Goal: Transaction & Acquisition: Download file/media

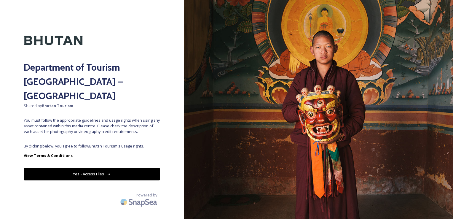
click at [76, 168] on button "Yes - Access Files" at bounding box center [92, 174] width 136 height 12
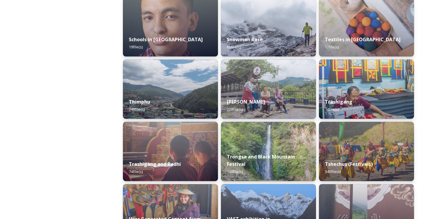
scroll to position [659, 0]
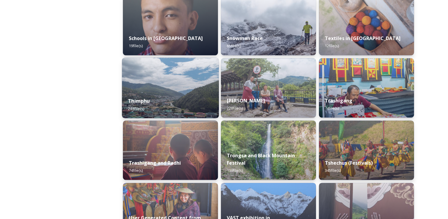
click at [148, 79] on img at bounding box center [170, 87] width 97 height 60
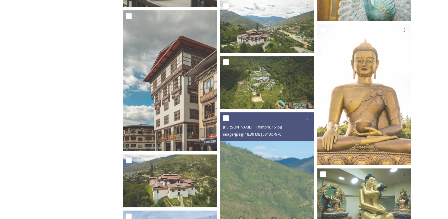
scroll to position [654, 0]
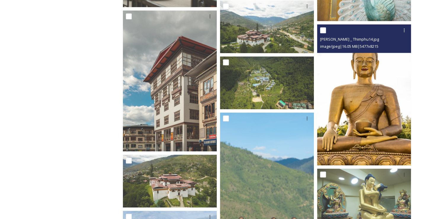
click at [325, 29] on input "checkbox" at bounding box center [323, 30] width 6 height 6
checkbox input "true"
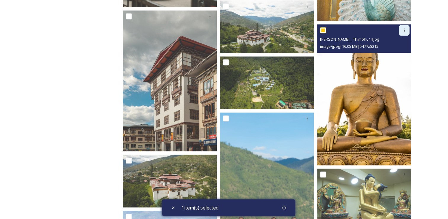
click at [405, 33] on div at bounding box center [404, 30] width 11 height 11
click at [396, 55] on span "Download" at bounding box center [397, 55] width 18 height 6
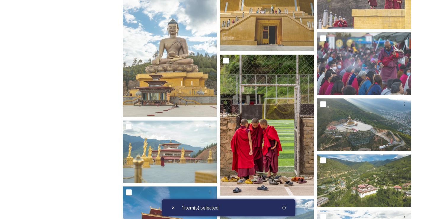
scroll to position [203, 0]
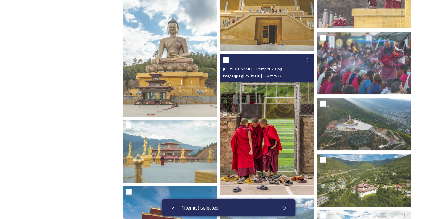
click at [302, 140] on img at bounding box center [267, 124] width 94 height 141
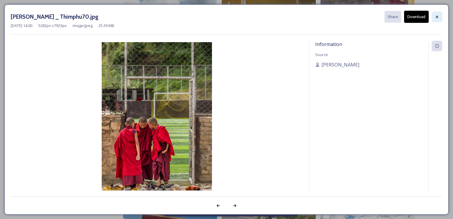
click at [439, 17] on icon at bounding box center [436, 17] width 5 height 5
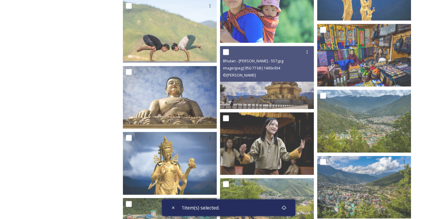
scroll to position [931, 0]
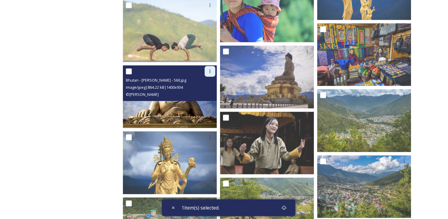
click at [209, 72] on icon at bounding box center [210, 71] width 5 height 5
click at [205, 97] on span "Download" at bounding box center [203, 96] width 18 height 6
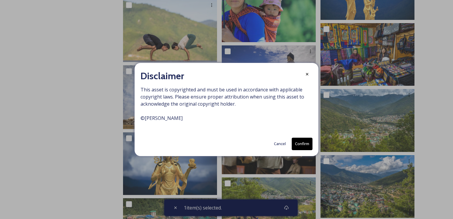
click at [283, 143] on button "Cancel" at bounding box center [280, 144] width 18 height 12
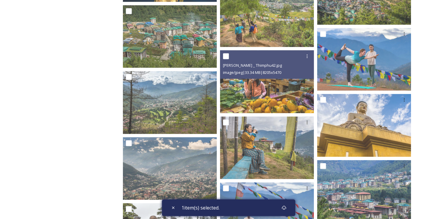
scroll to position [1126, 0]
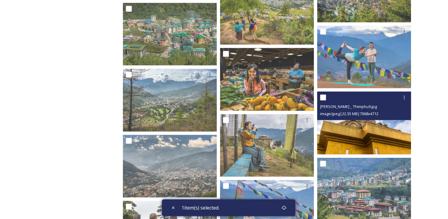
click at [324, 98] on input "checkbox" at bounding box center [323, 98] width 6 height 6
checkbox input "true"
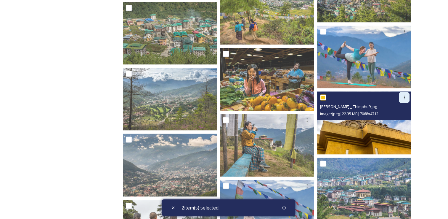
click at [401, 99] on div at bounding box center [404, 97] width 11 height 11
click at [397, 121] on span "Download" at bounding box center [397, 122] width 18 height 6
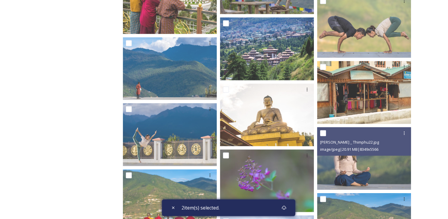
scroll to position [1354, 0]
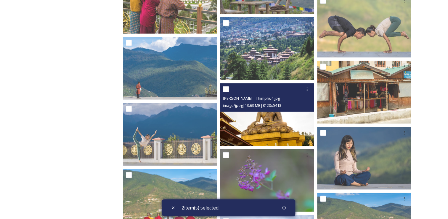
click at [230, 92] on div at bounding box center [267, 89] width 89 height 11
click at [226, 91] on input "checkbox" at bounding box center [226, 89] width 6 height 6
checkbox input "true"
click at [307, 89] on icon at bounding box center [307, 89] width 5 height 5
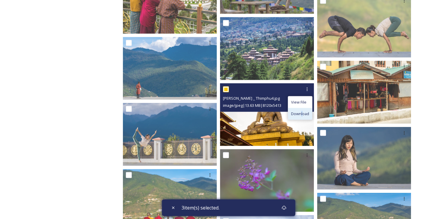
drag, startPoint x: 307, startPoint y: 89, endPoint x: 302, endPoint y: 114, distance: 25.3
click at [302, 114] on span "Download" at bounding box center [300, 114] width 18 height 6
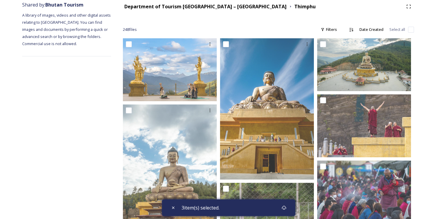
scroll to position [0, 0]
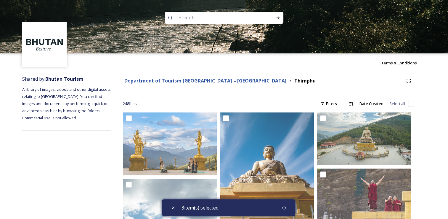
click at [178, 80] on strong "Department of Tourism [GEOGRAPHIC_DATA] – [GEOGRAPHIC_DATA]" at bounding box center [205, 80] width 162 height 7
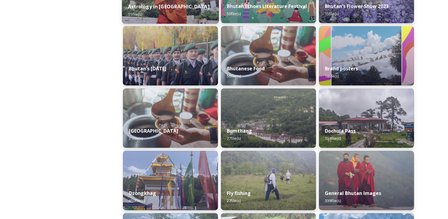
scroll to position [131, 0]
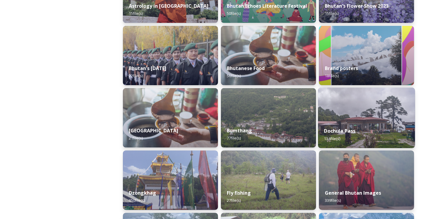
click at [356, 124] on div "Dochula Pass 134 file(s)" at bounding box center [366, 134] width 97 height 27
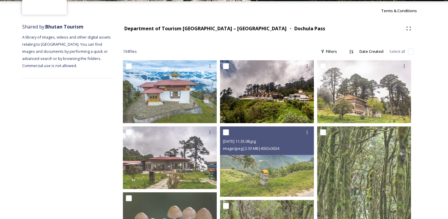
scroll to position [52, 0]
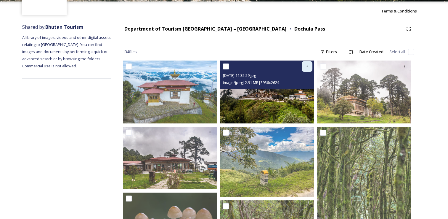
click at [305, 67] on icon at bounding box center [307, 66] width 5 height 5
click at [304, 92] on span "Download" at bounding box center [300, 91] width 18 height 6
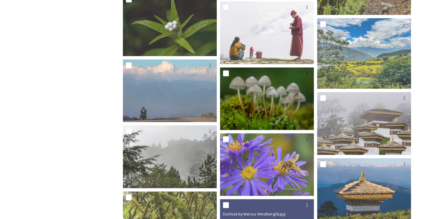
scroll to position [448, 0]
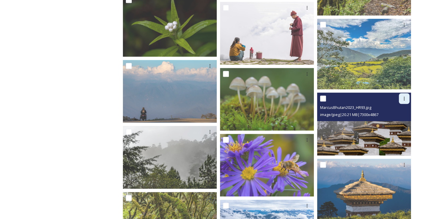
click at [404, 101] on div at bounding box center [404, 98] width 11 height 11
click at [401, 119] on div "Download" at bounding box center [397, 123] width 24 height 12
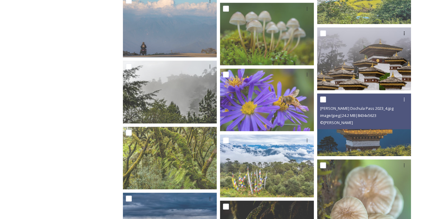
scroll to position [515, 0]
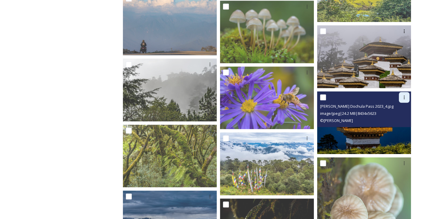
click at [406, 98] on icon at bounding box center [404, 97] width 5 height 5
click at [398, 124] on span "Download" at bounding box center [397, 122] width 18 height 6
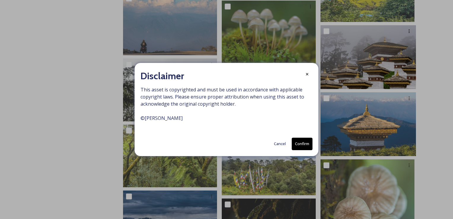
click at [278, 147] on button "Cancel" at bounding box center [280, 144] width 18 height 12
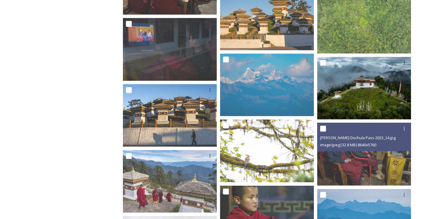
scroll to position [1001, 0]
